Goal: Find specific page/section: Find specific page/section

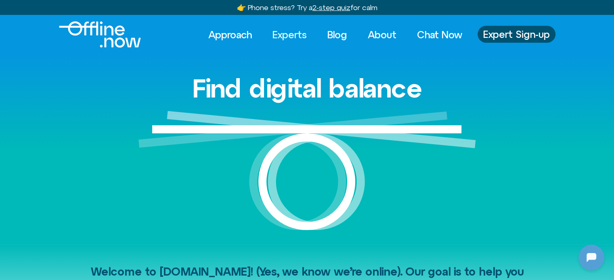
click at [302, 31] on link "Experts" at bounding box center [289, 35] width 49 height 18
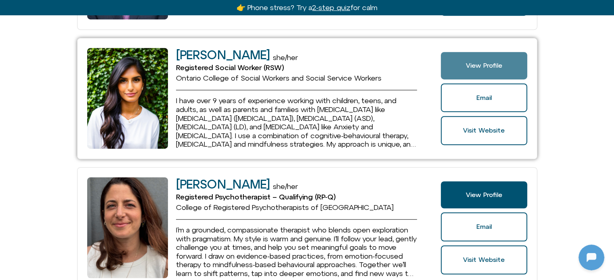
scroll to position [484, 0]
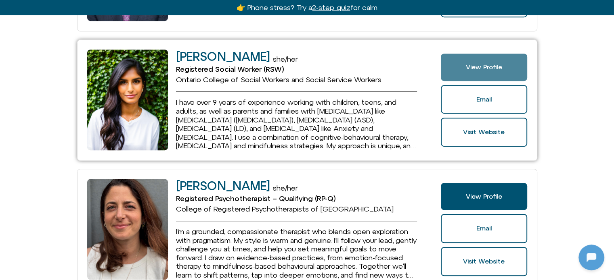
click at [484, 65] on span "View Profile" at bounding box center [484, 67] width 36 height 7
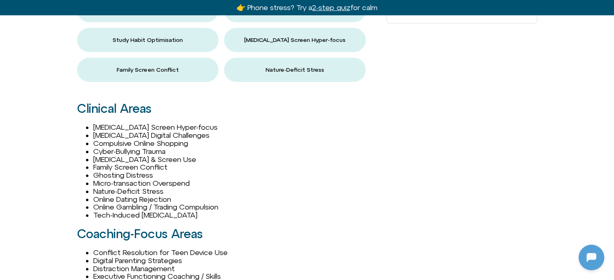
scroll to position [605, 0]
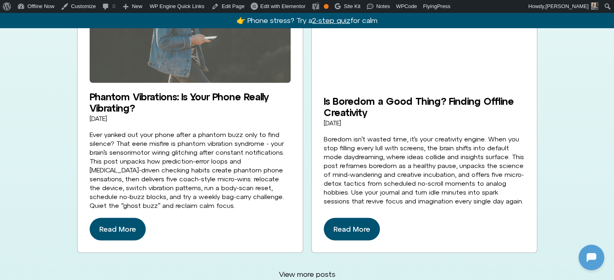
scroll to position [2004, 0]
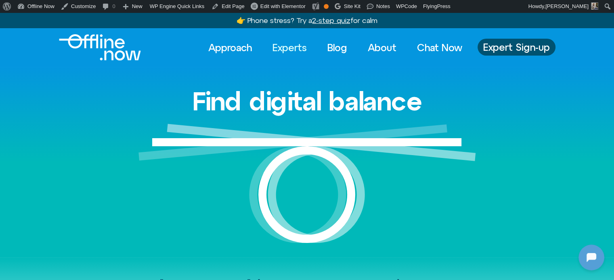
click at [278, 46] on link "Experts" at bounding box center [289, 48] width 49 height 18
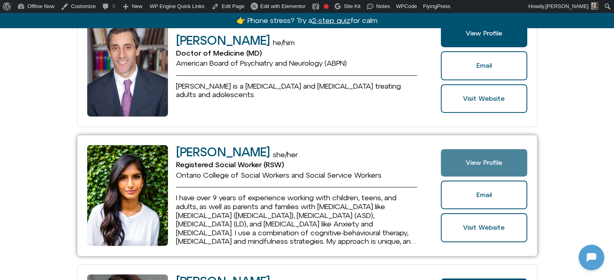
scroll to position [403, 0]
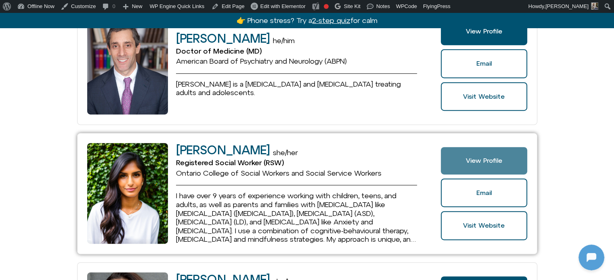
click at [465, 158] on span "View Profile" at bounding box center [483, 160] width 86 height 7
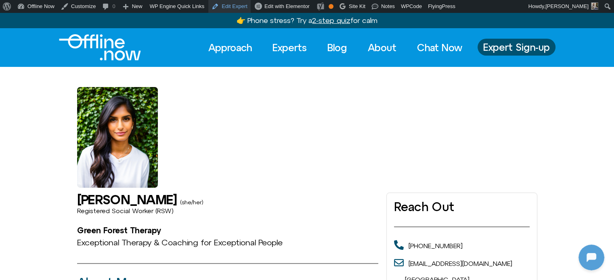
click at [226, 2] on link "Edit Expert" at bounding box center [229, 6] width 42 height 13
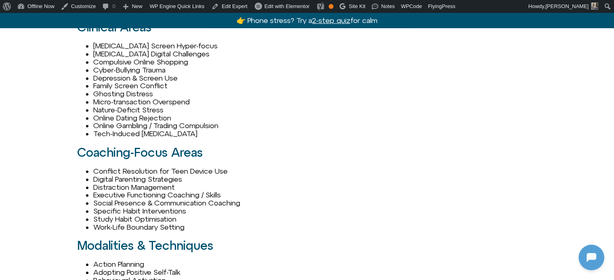
scroll to position [686, 0]
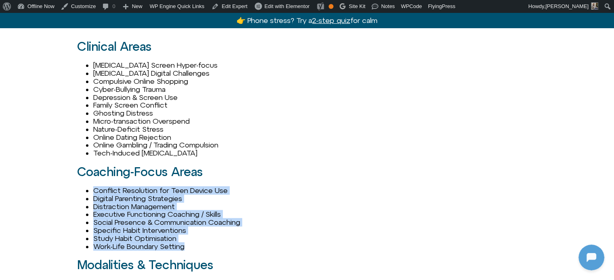
drag, startPoint x: 190, startPoint y: 246, endPoint x: 93, endPoint y: 192, distance: 111.6
click at [93, 192] on ul "Conflict Resolution for Teen Device Use Digital Parenting Strategies Distractio…" at bounding box center [227, 219] width 301 height 64
copy ul "Conflict Resolution for Teen Device Use Digital Parenting Strategies Distractio…"
click at [236, 5] on link "Edit Expert" at bounding box center [229, 6] width 42 height 13
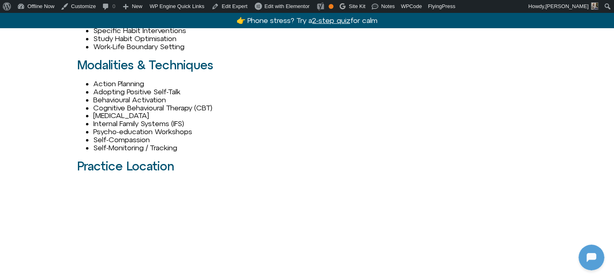
scroll to position [887, 0]
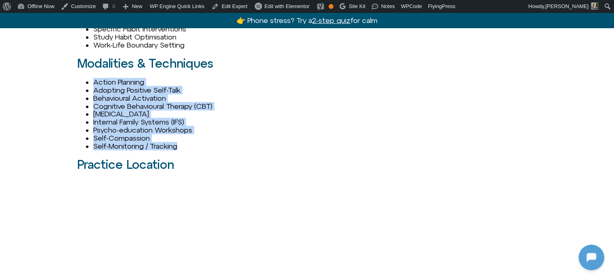
drag, startPoint x: 198, startPoint y: 145, endPoint x: 90, endPoint y: 81, distance: 126.0
click at [90, 81] on ul "Action Planning Adopting Positive Self-Talk Behavioural Activation Cognitive Be…" at bounding box center [227, 114] width 301 height 72
copy ul "Action Planning Adopting Positive Self-Talk Behavioural Activation Cognitive Be…"
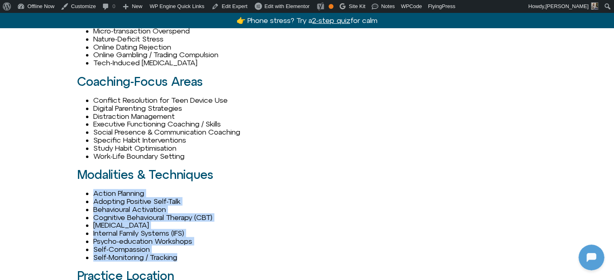
scroll to position [766, 0]
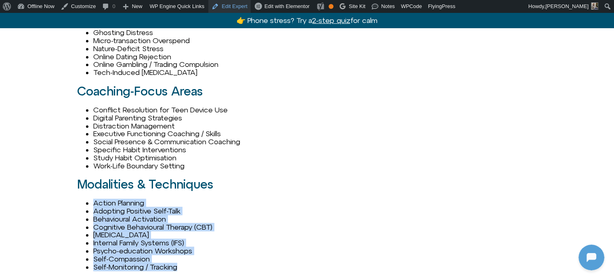
click at [228, 7] on link "Edit Expert" at bounding box center [229, 6] width 42 height 13
